Goal: Check status: Check status

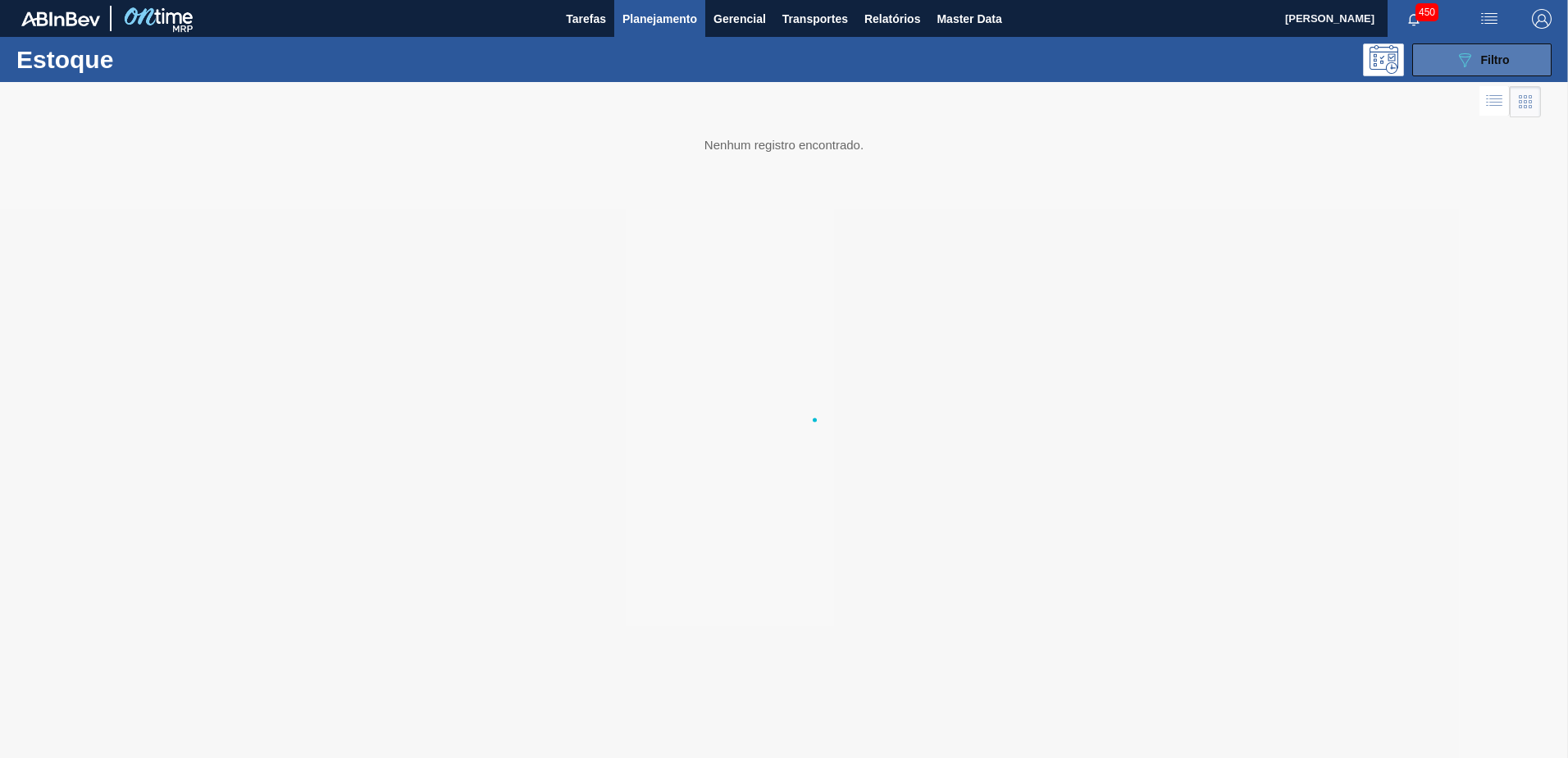
click at [1520, 62] on button "089F7B8B-B2A5-4AFE-B5C0-19BA573D28AC Filtro" at bounding box center [1482, 60] width 139 height 33
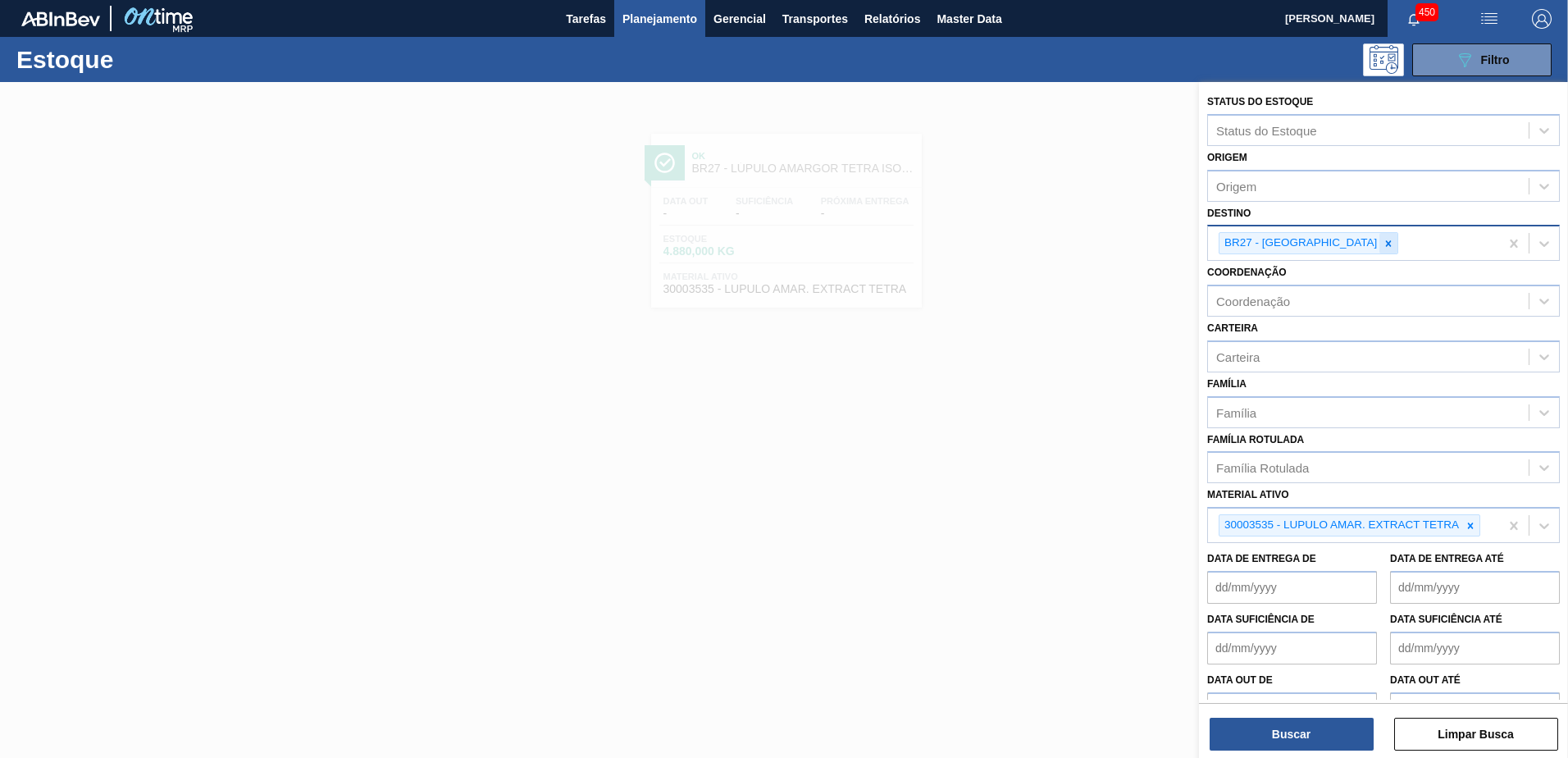
click at [1383, 238] on icon at bounding box center [1388, 244] width 12 height 12
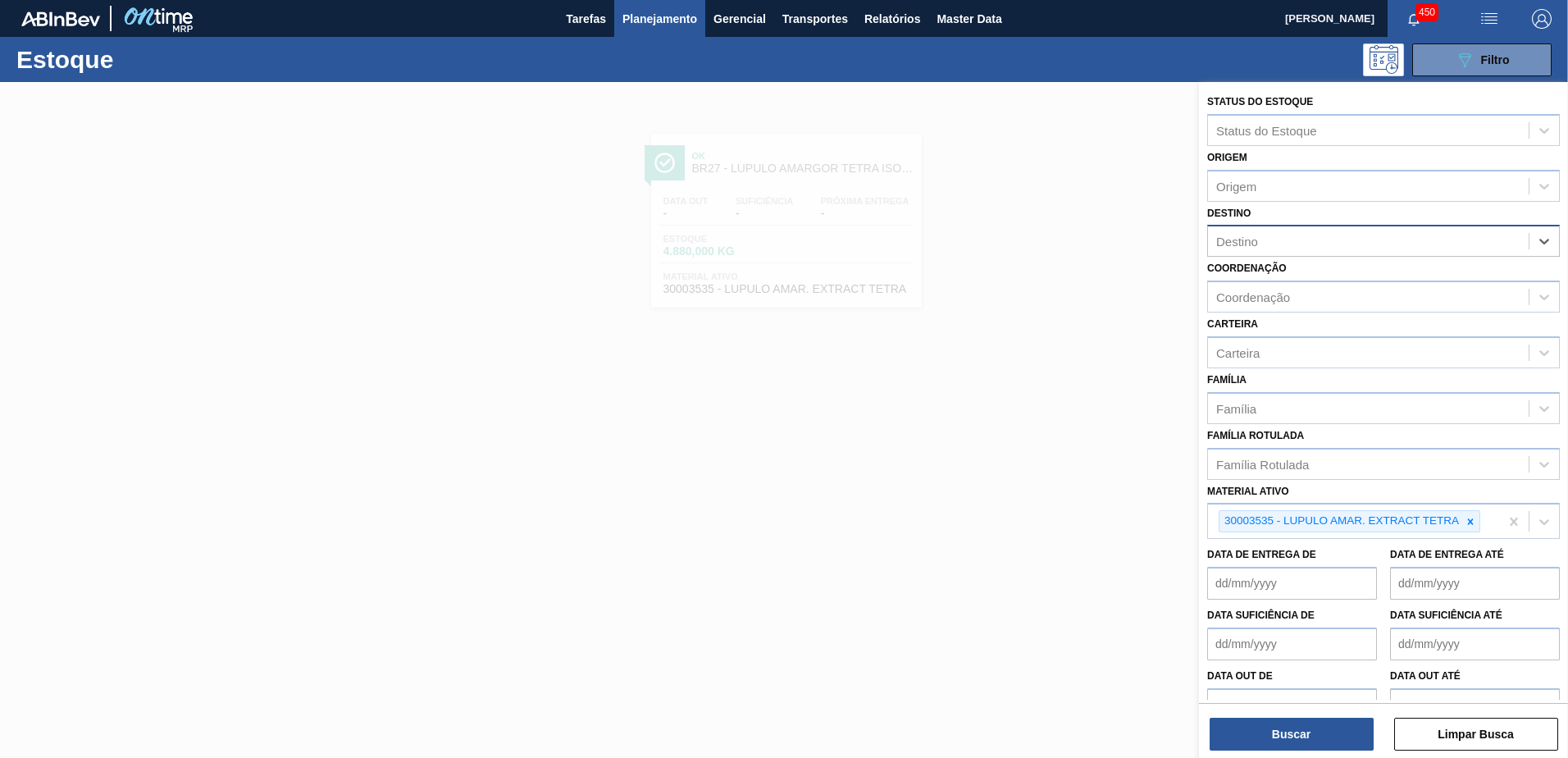
click at [1331, 239] on div "Destino" at bounding box center [1368, 241] width 320 height 24
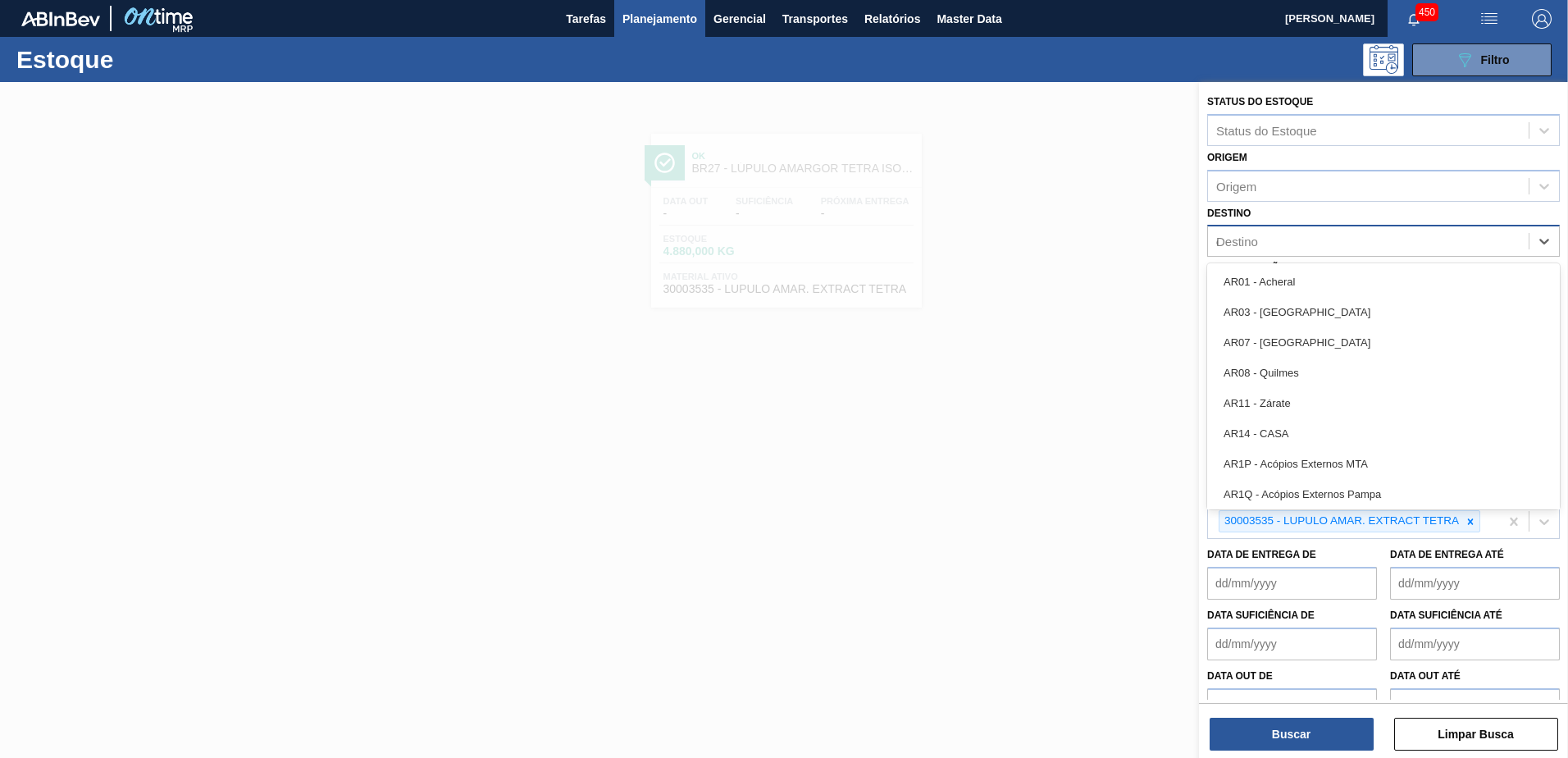
type input "cuia"
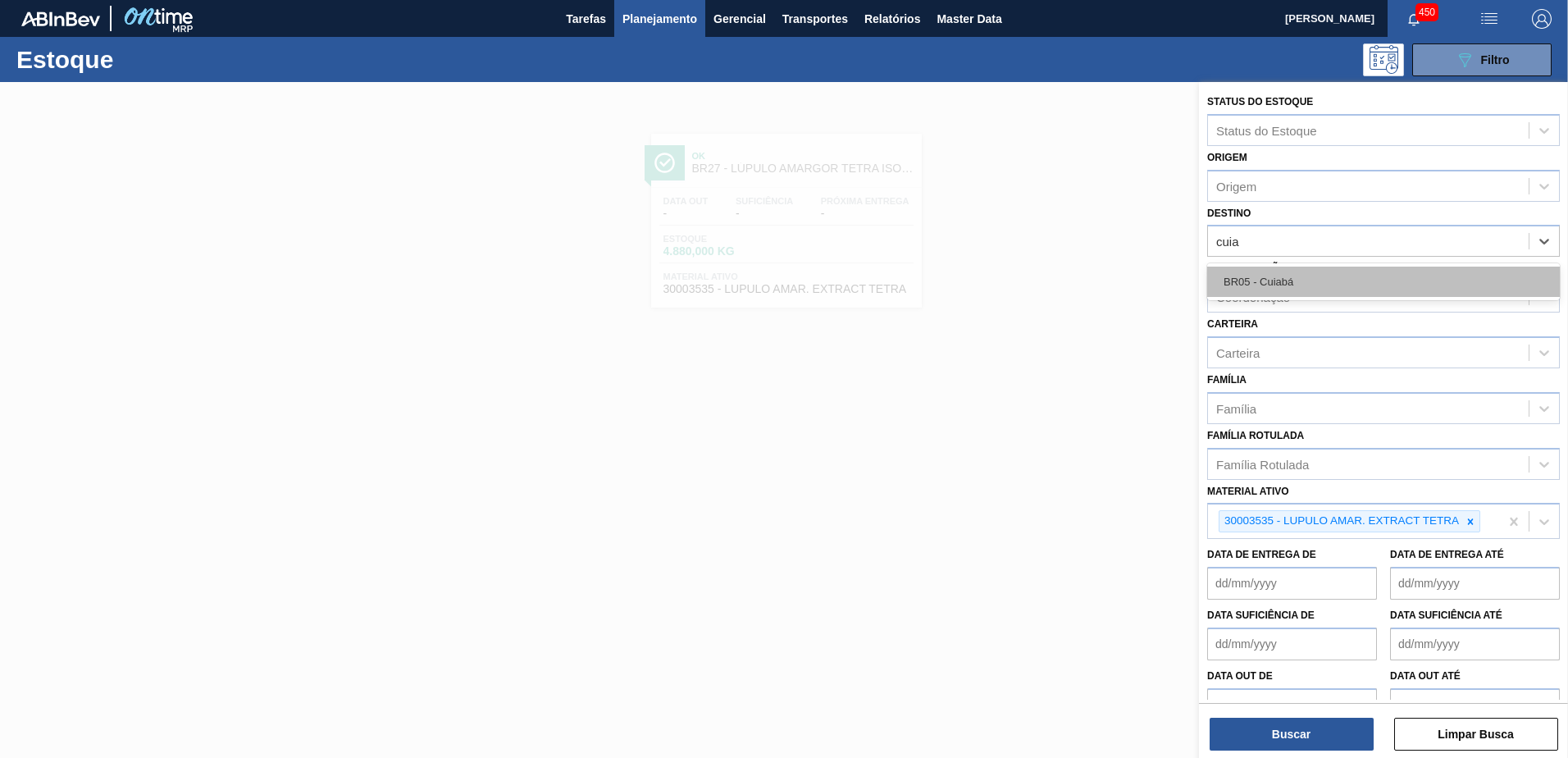
click at [1315, 275] on div "BR05 - Cuiabá" at bounding box center [1384, 282] width 352 height 30
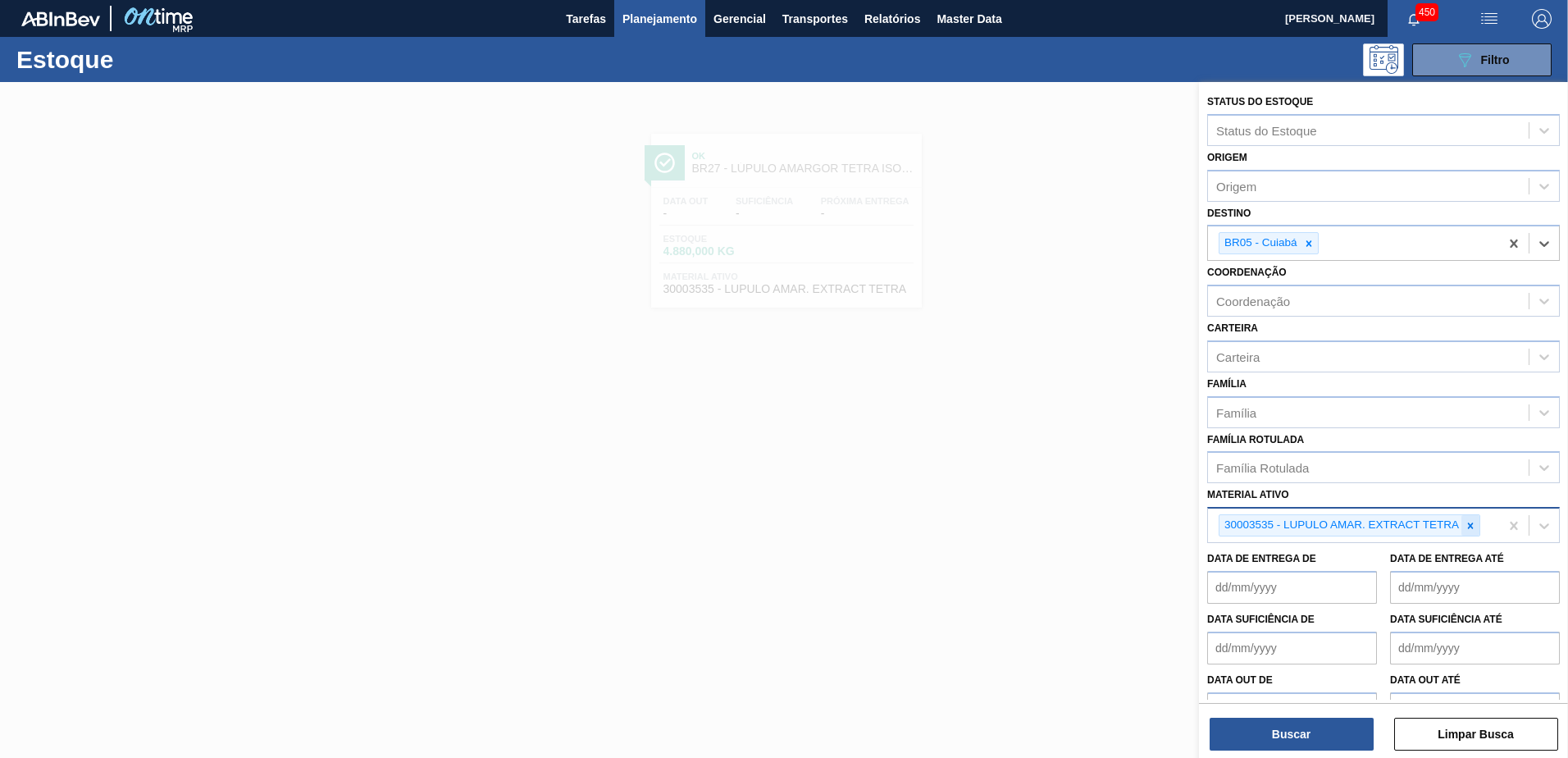
click at [1470, 517] on div at bounding box center [1470, 525] width 18 height 21
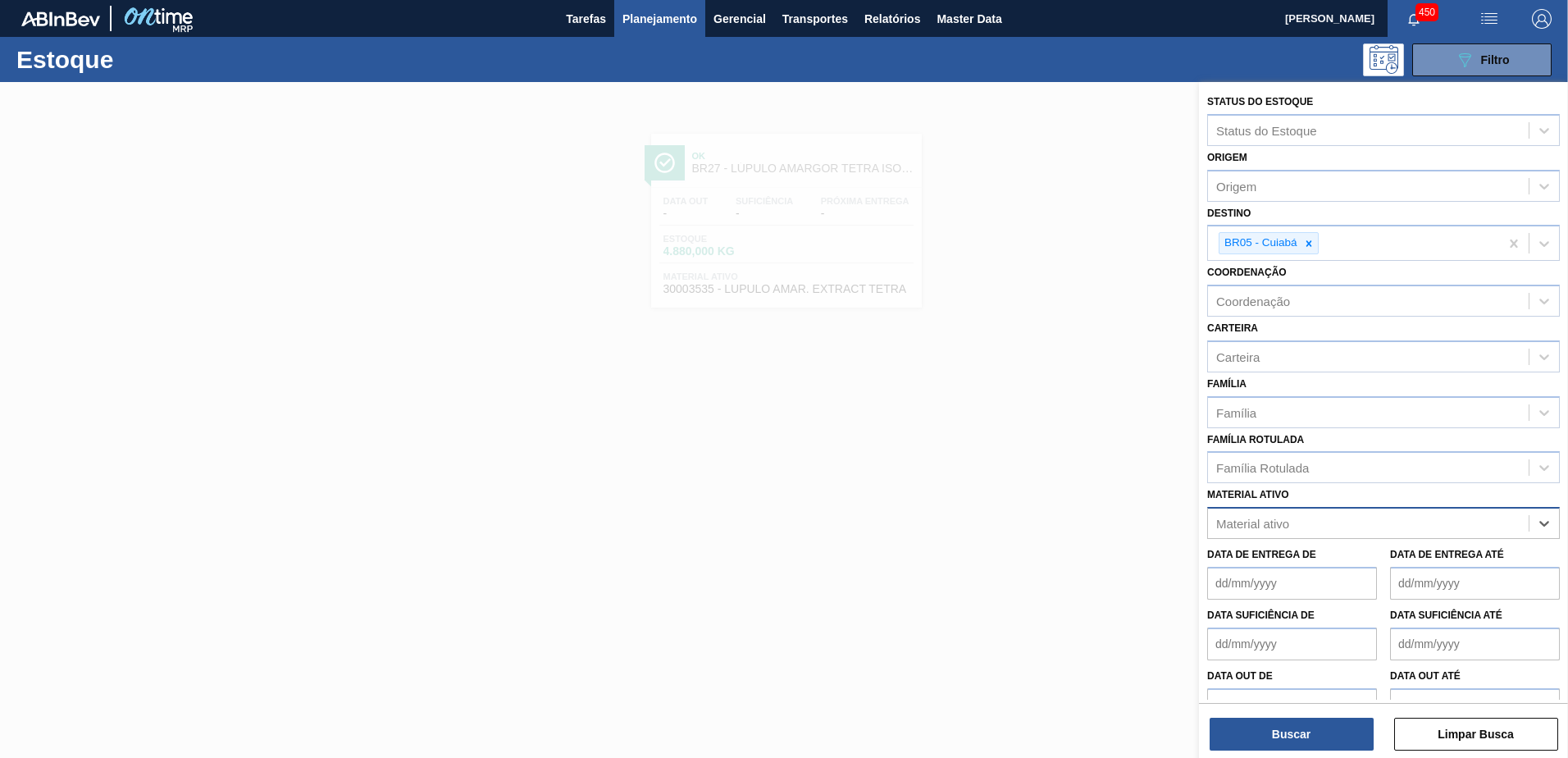
paste ativo "30003623"
type ativo "30003623"
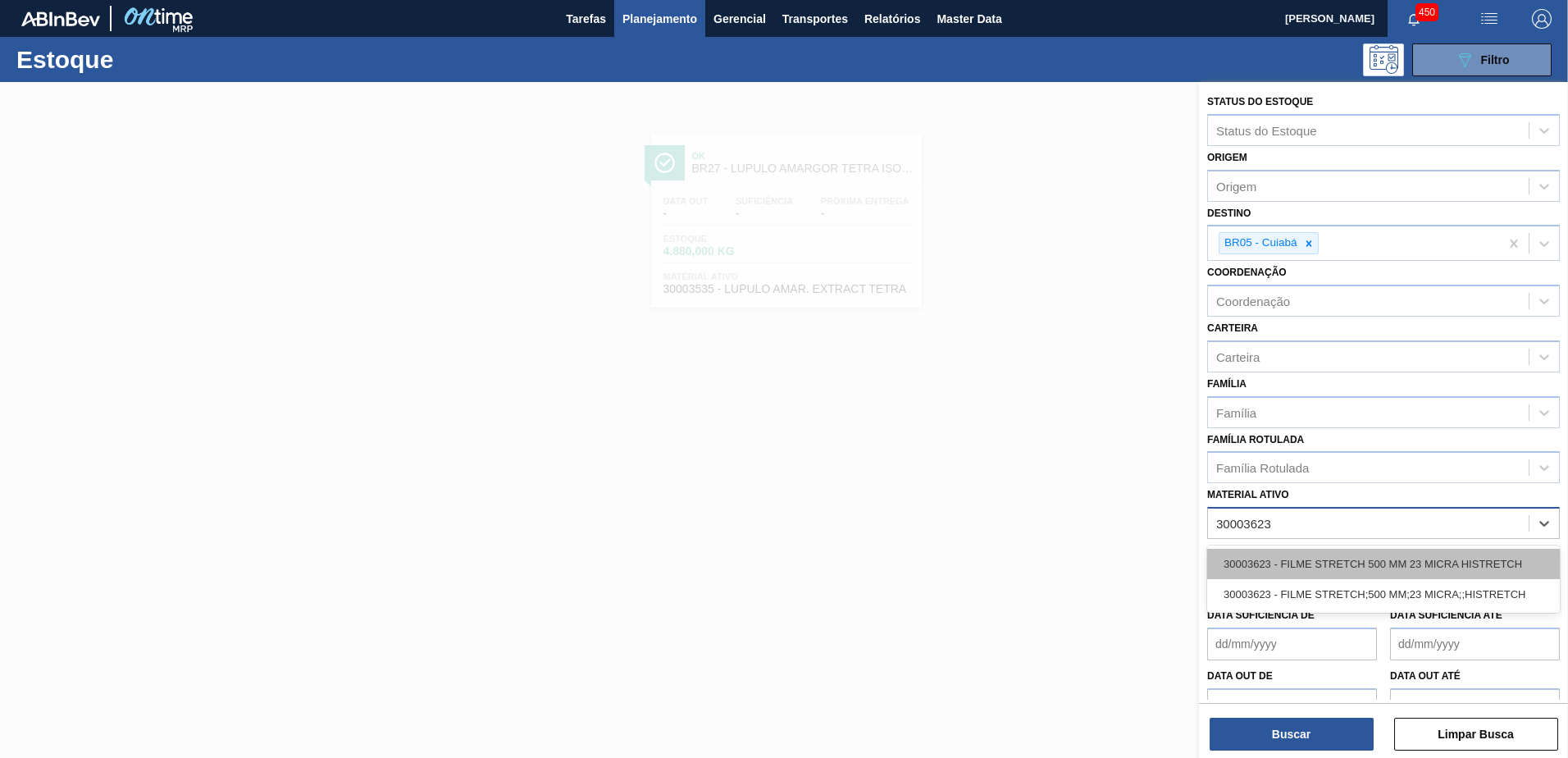
click at [1314, 557] on div "30003623 - FILME STRETCH 500 MM 23 MICRA HISTRETCH" at bounding box center [1384, 564] width 352 height 30
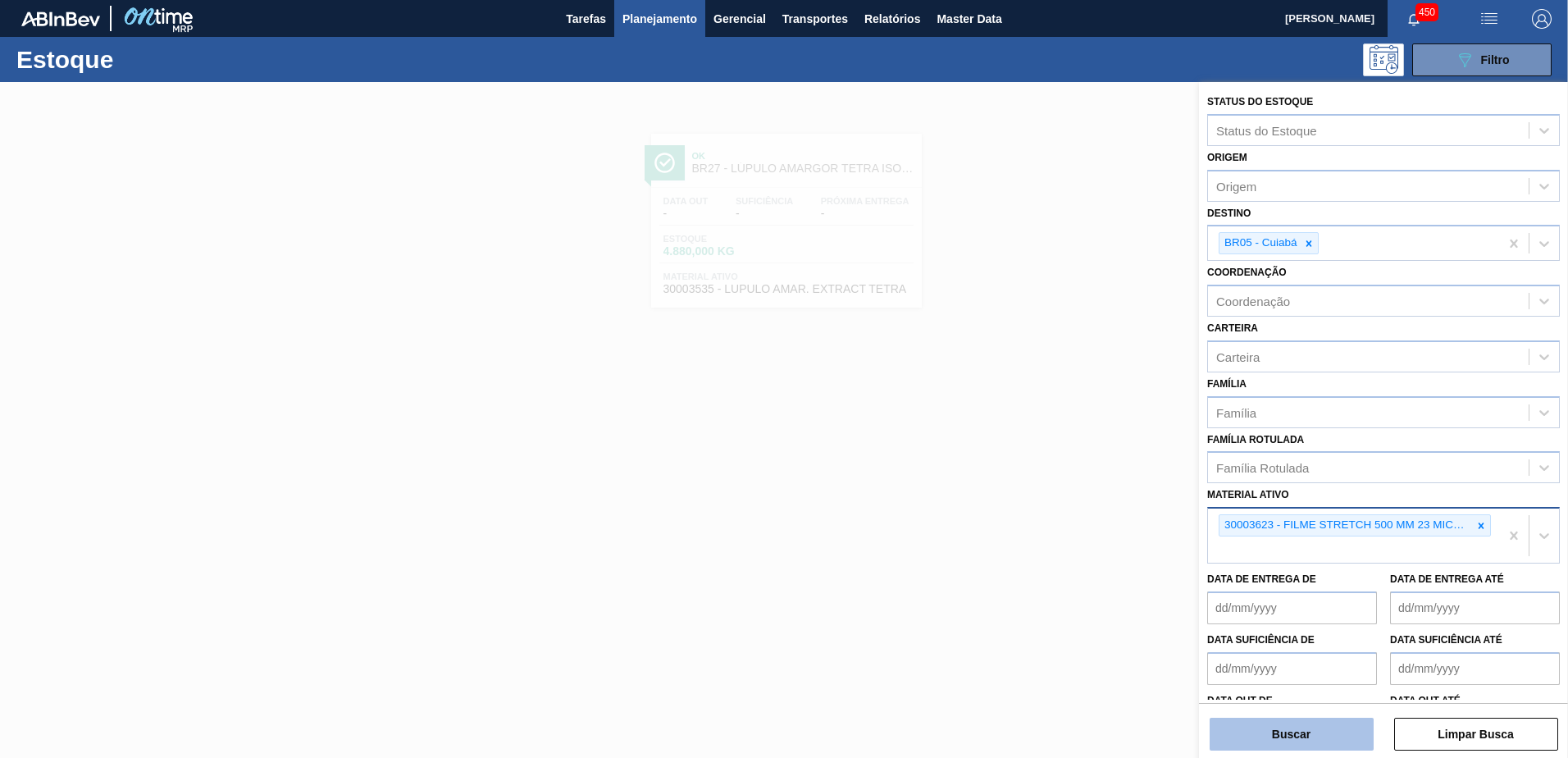
click at [1318, 725] on button "Buscar" at bounding box center [1291, 734] width 164 height 33
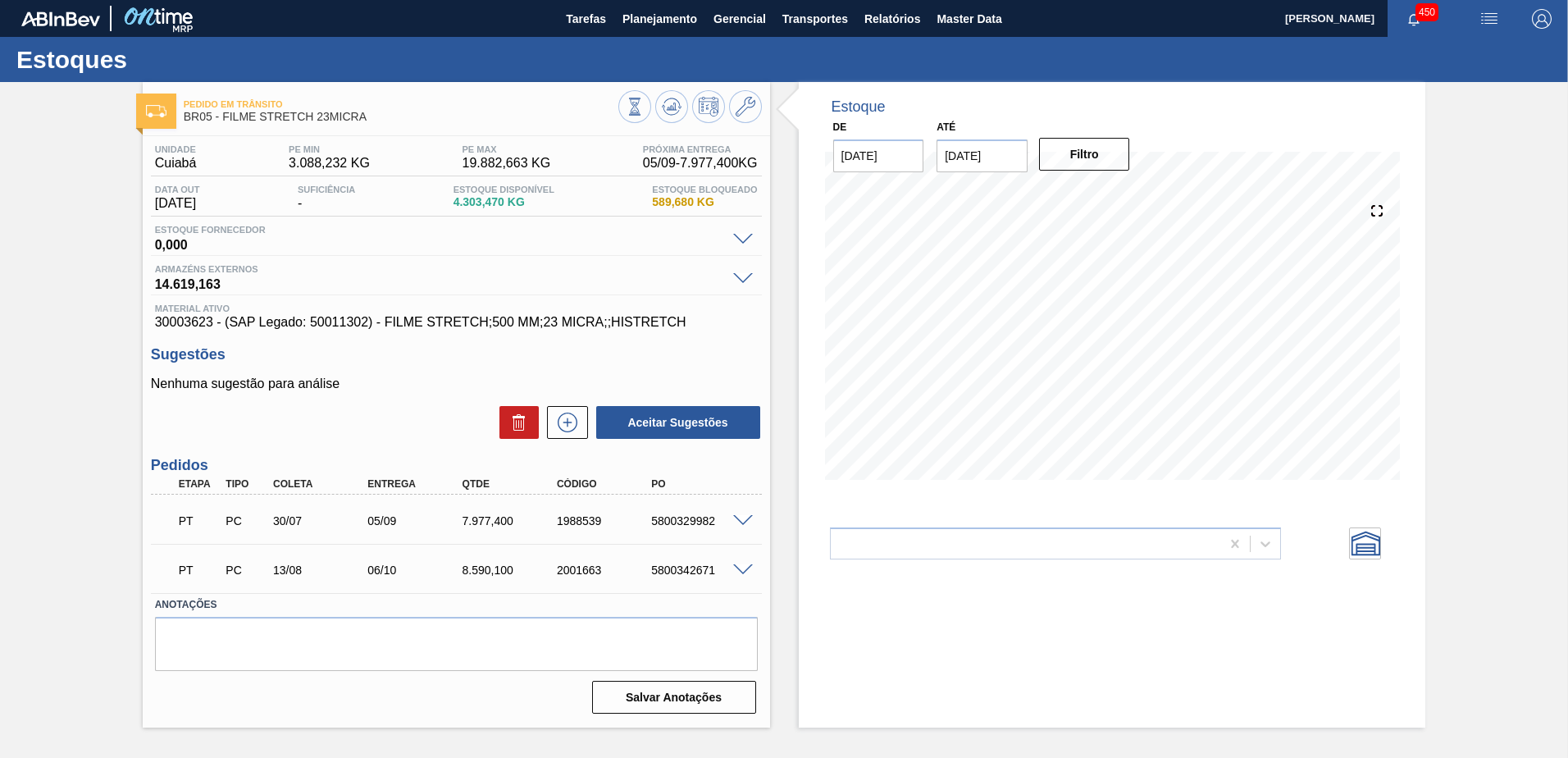
click at [900, 152] on input "[DATE]" at bounding box center [879, 156] width 91 height 33
click at [855, 195] on div "setembro 2025" at bounding box center [932, 194] width 197 height 14
click at [852, 195] on button "Previous Month" at bounding box center [848, 195] width 12 height 12
click at [899, 355] on div "26" at bounding box center [904, 353] width 22 height 22
type input "[DATE]"
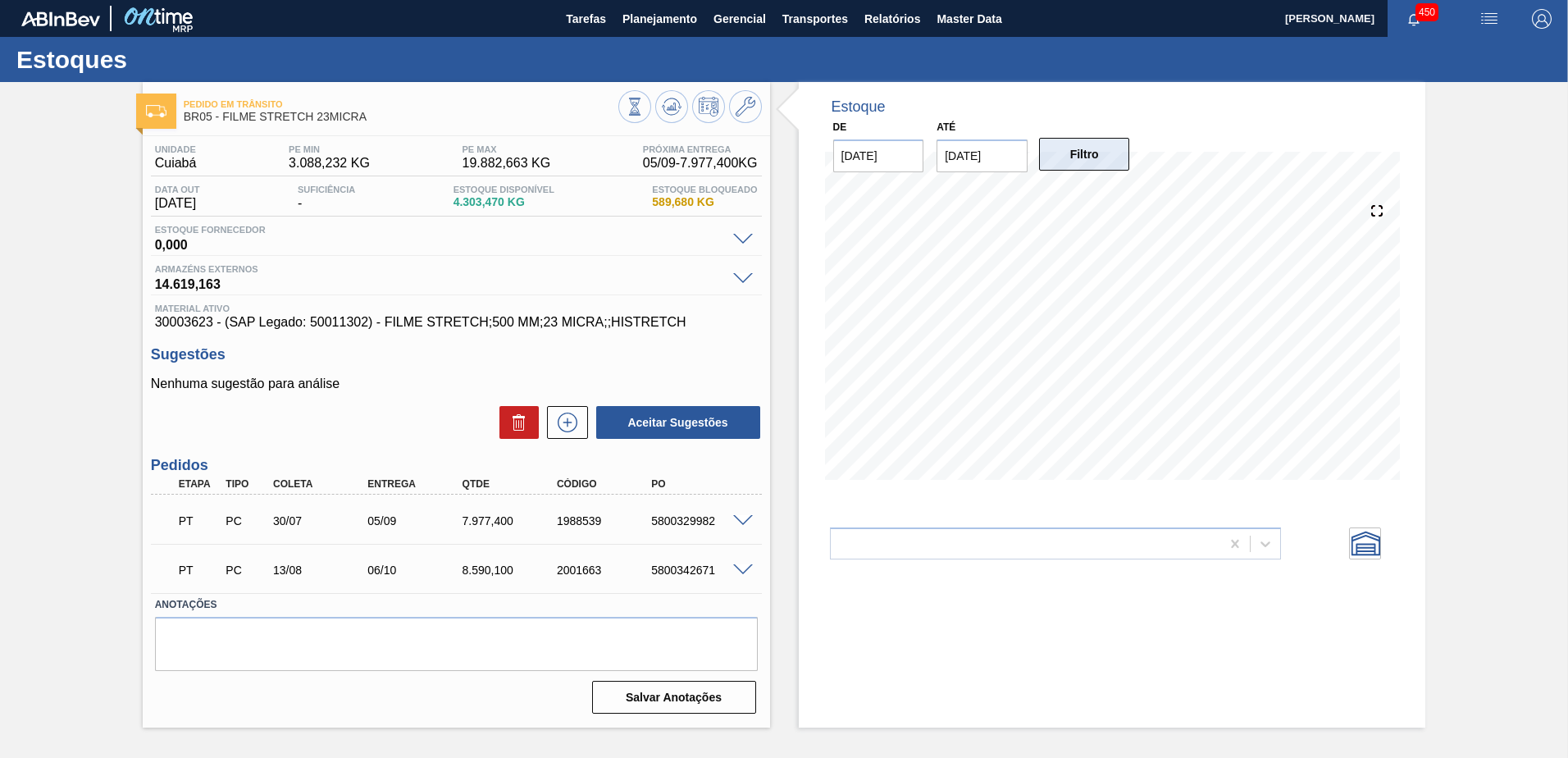
click at [1088, 140] on button "Filtro" at bounding box center [1085, 154] width 91 height 33
drag, startPoint x: 361, startPoint y: 505, endPoint x: 432, endPoint y: 570, distance: 96.3
click at [432, 570] on div "PT PC 30/07 05/09 7.977,400 1988539 5800329982 Material 30003623 - FILME STRETC…" at bounding box center [456, 543] width 611 height 98
click at [434, 571] on div "06/10" at bounding box center [416, 570] width 105 height 13
click at [687, 102] on button at bounding box center [672, 107] width 33 height 33
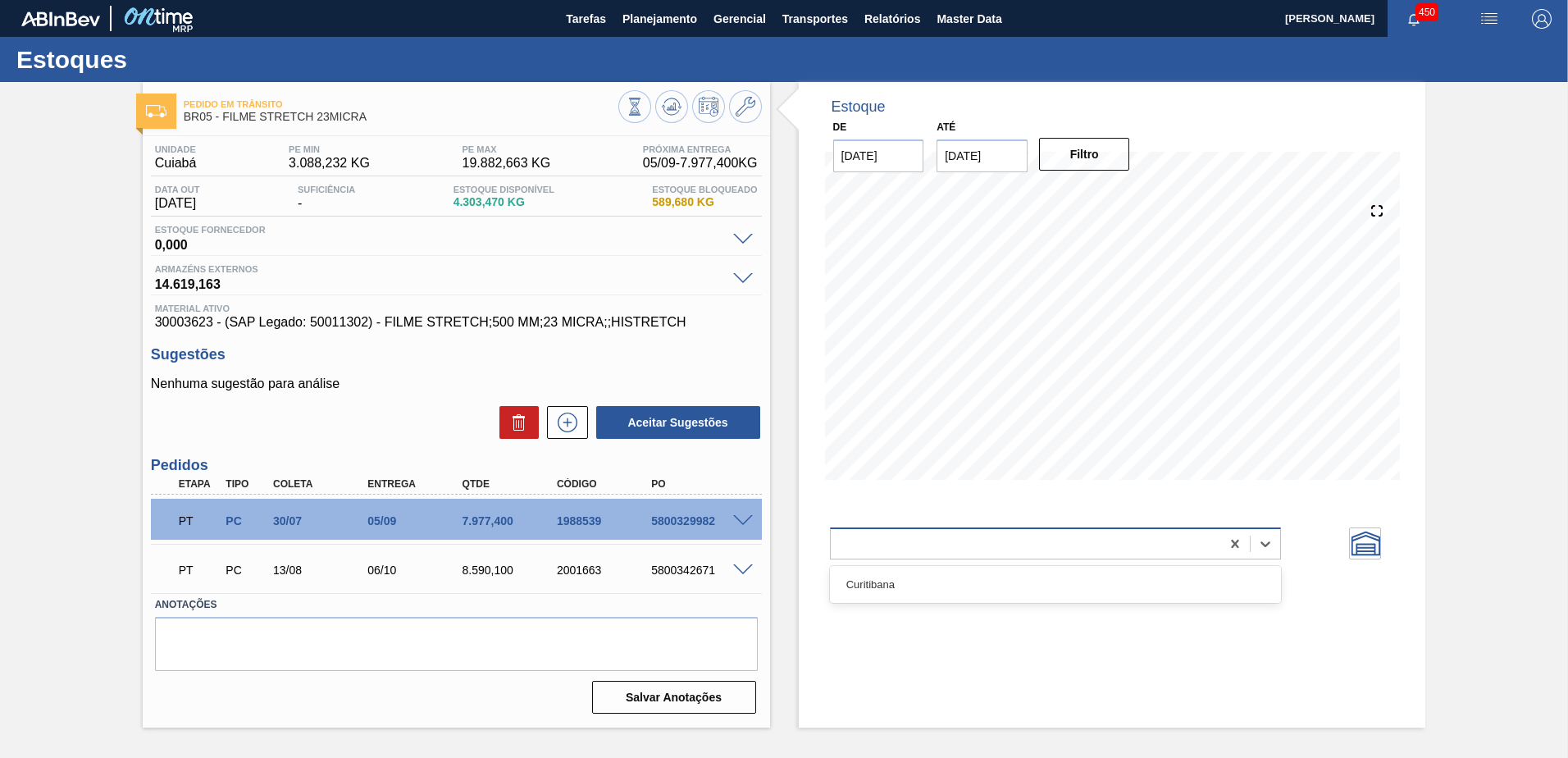
click at [1001, 536] on div at bounding box center [1026, 543] width 390 height 24
click at [1001, 573] on div "Curitibana" at bounding box center [1056, 584] width 452 height 30
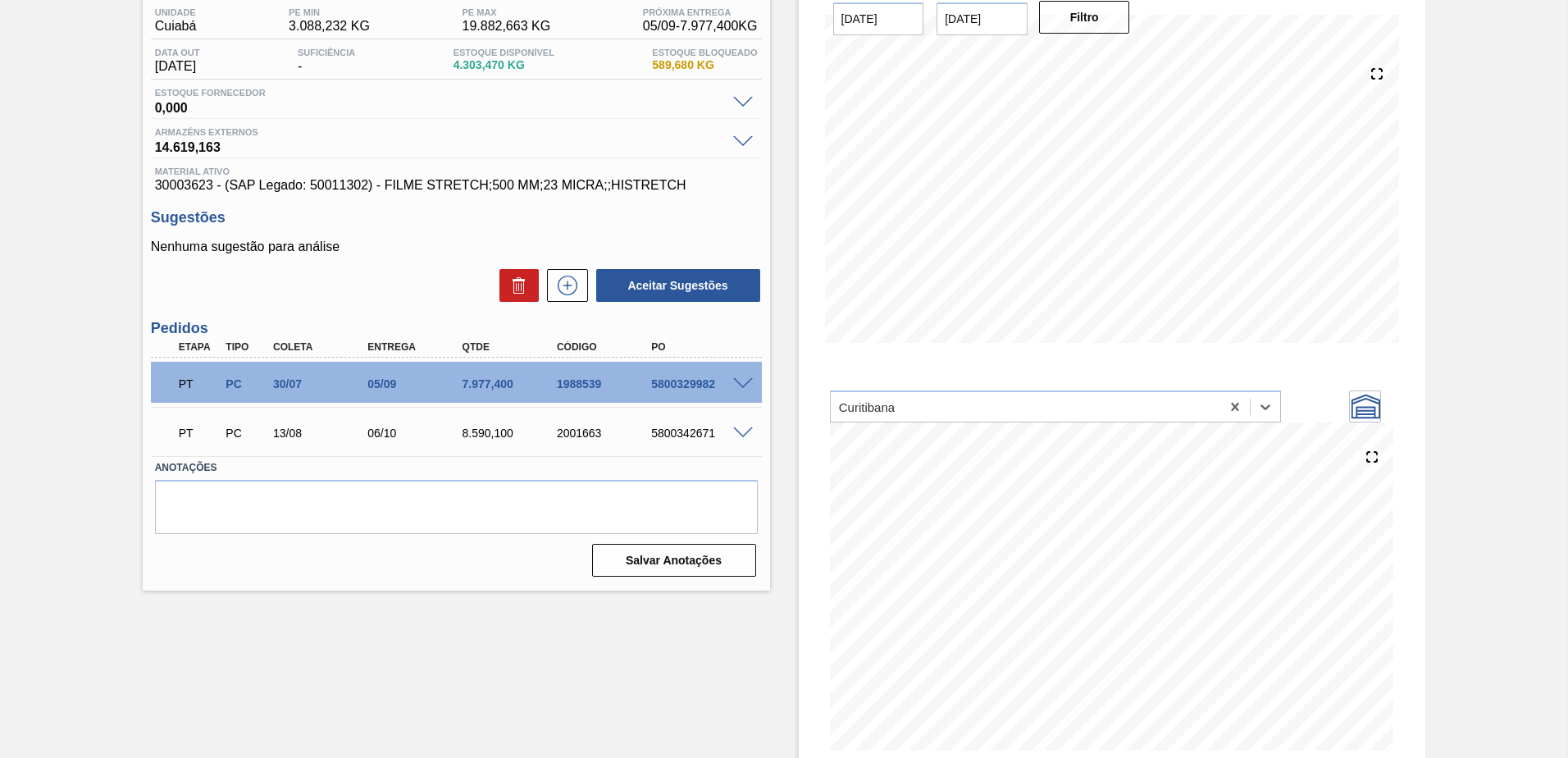
scroll to position [138, 0]
click at [744, 387] on span at bounding box center [743, 383] width 20 height 12
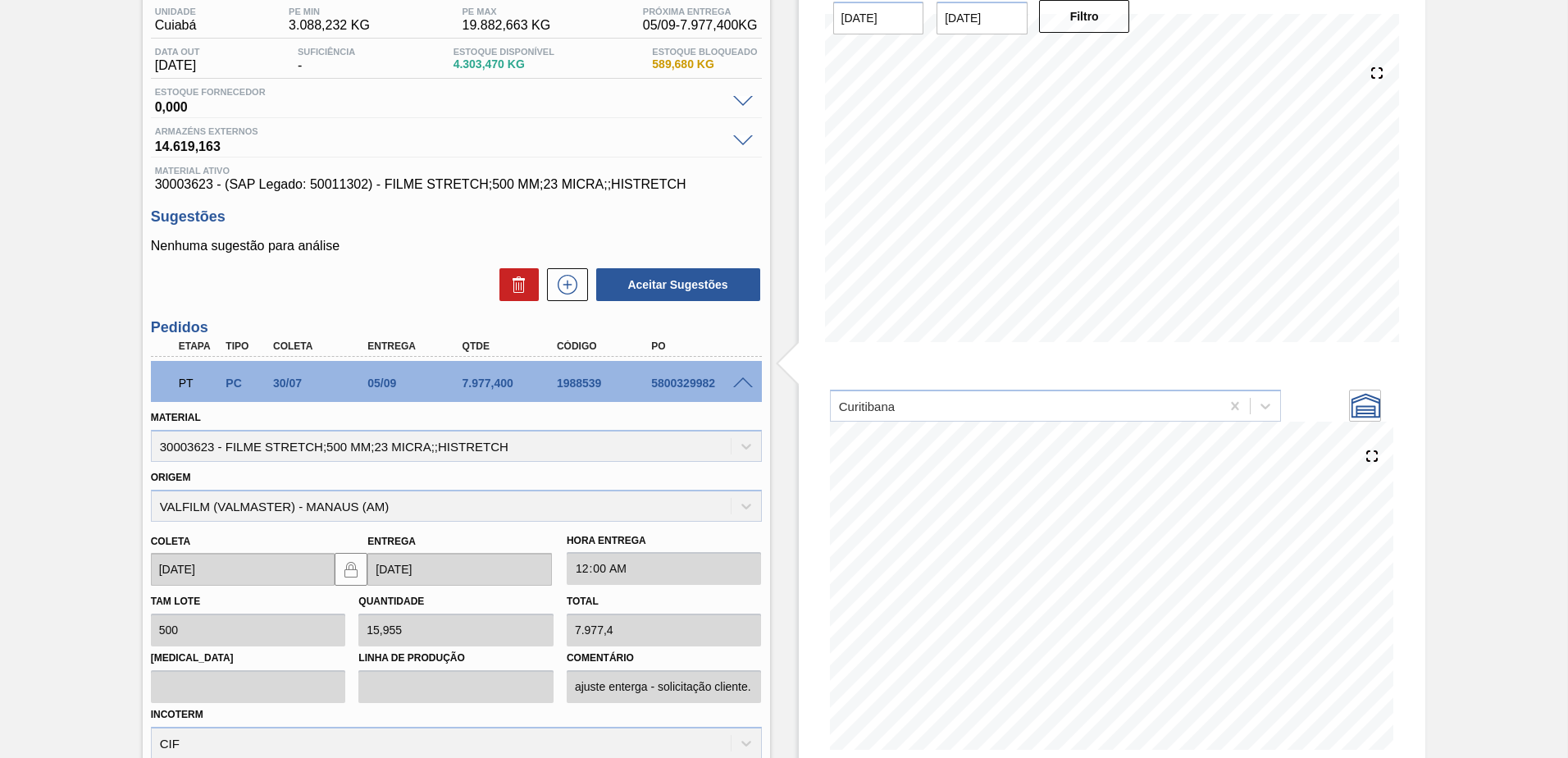
click at [740, 381] on span at bounding box center [743, 383] width 20 height 12
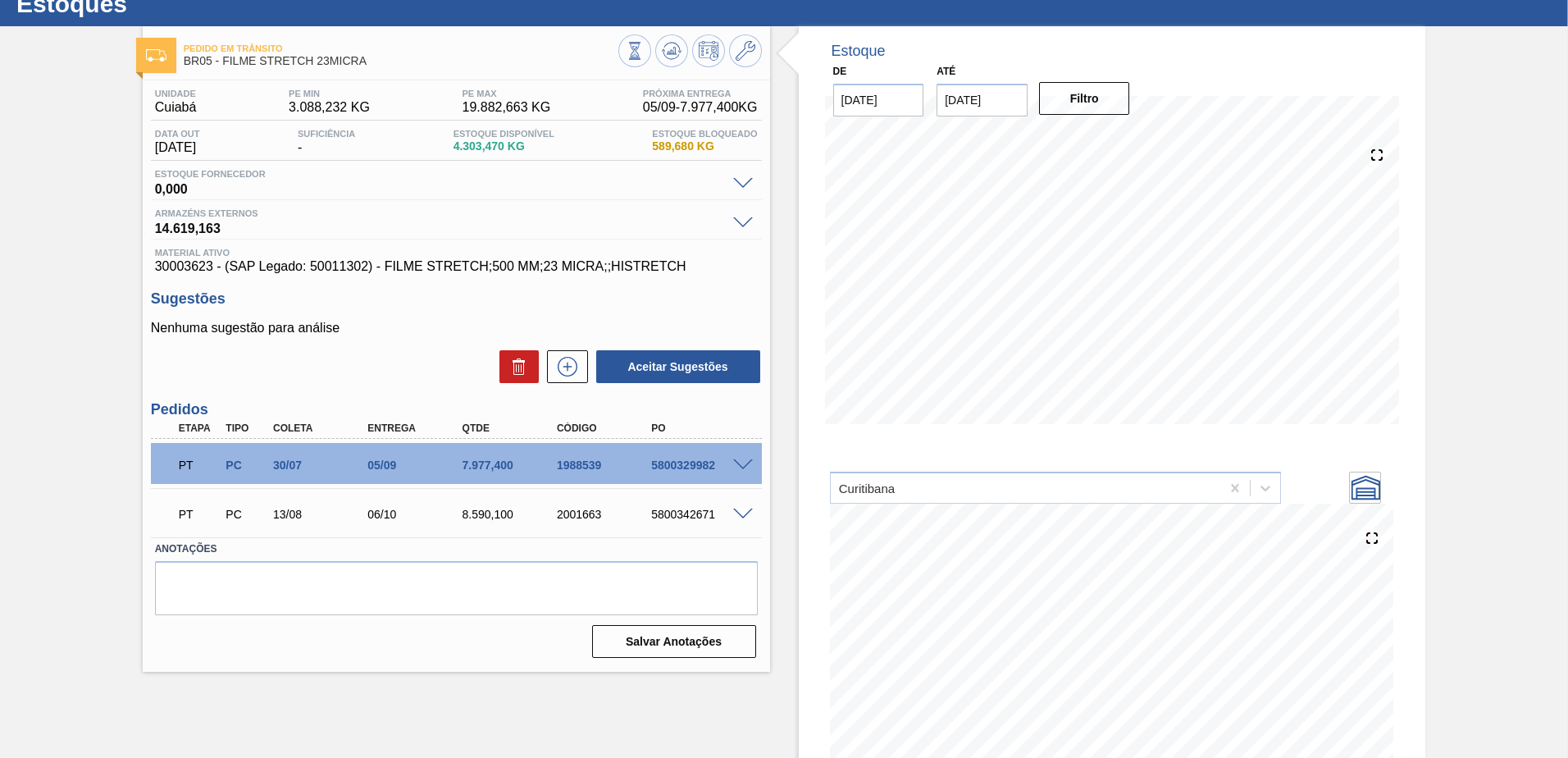
scroll to position [0, 0]
